Goal: Task Accomplishment & Management: Complete application form

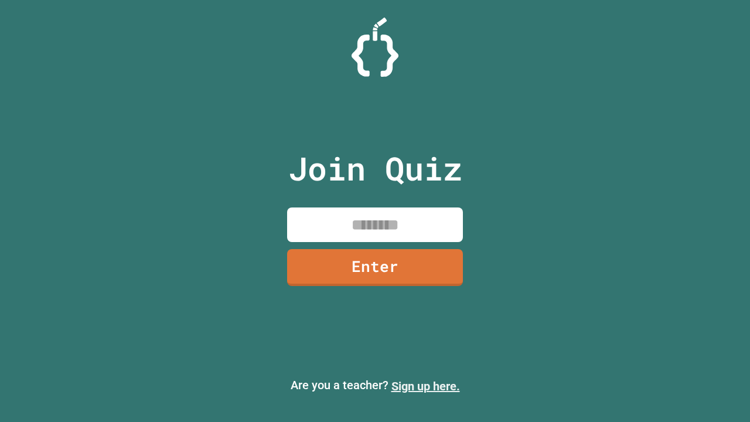
click at [425, 386] on link "Sign up here." at bounding box center [425, 386] width 69 height 14
